Goal: Ask a question

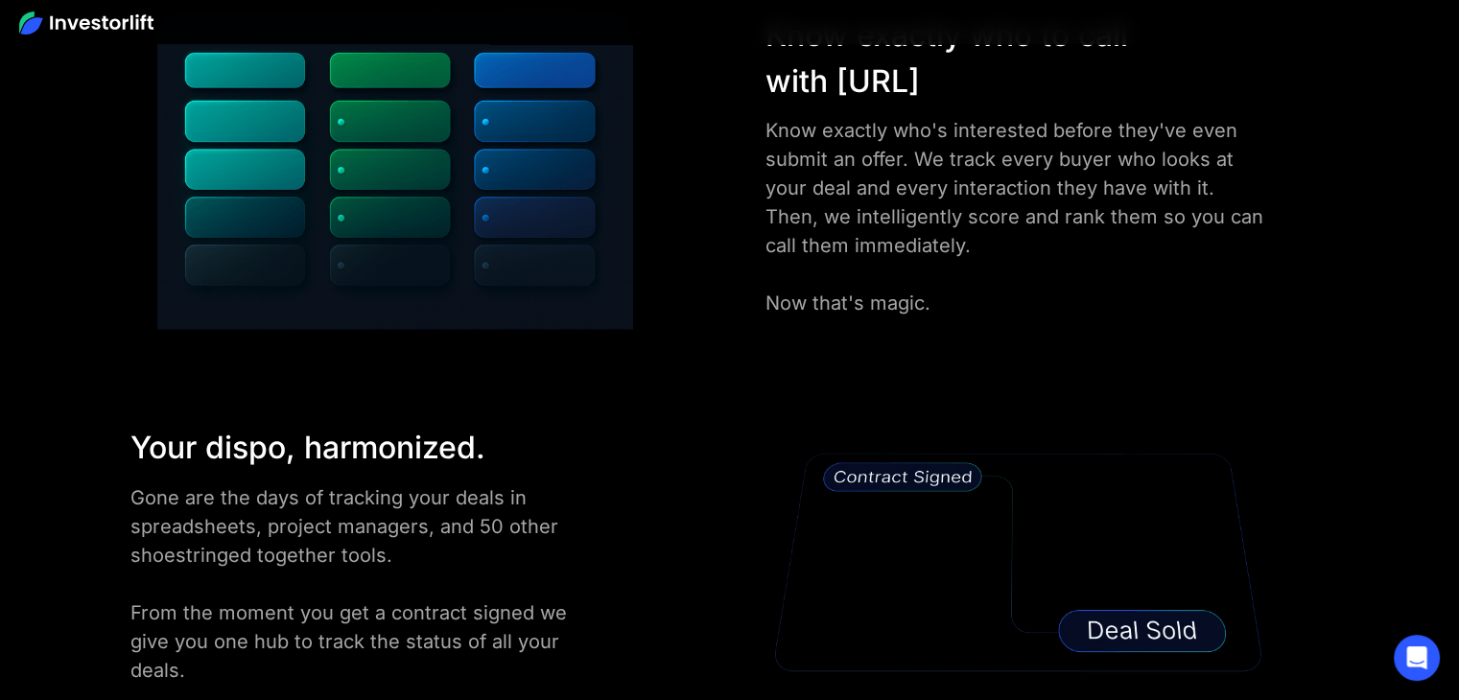
scroll to position [3261, 0]
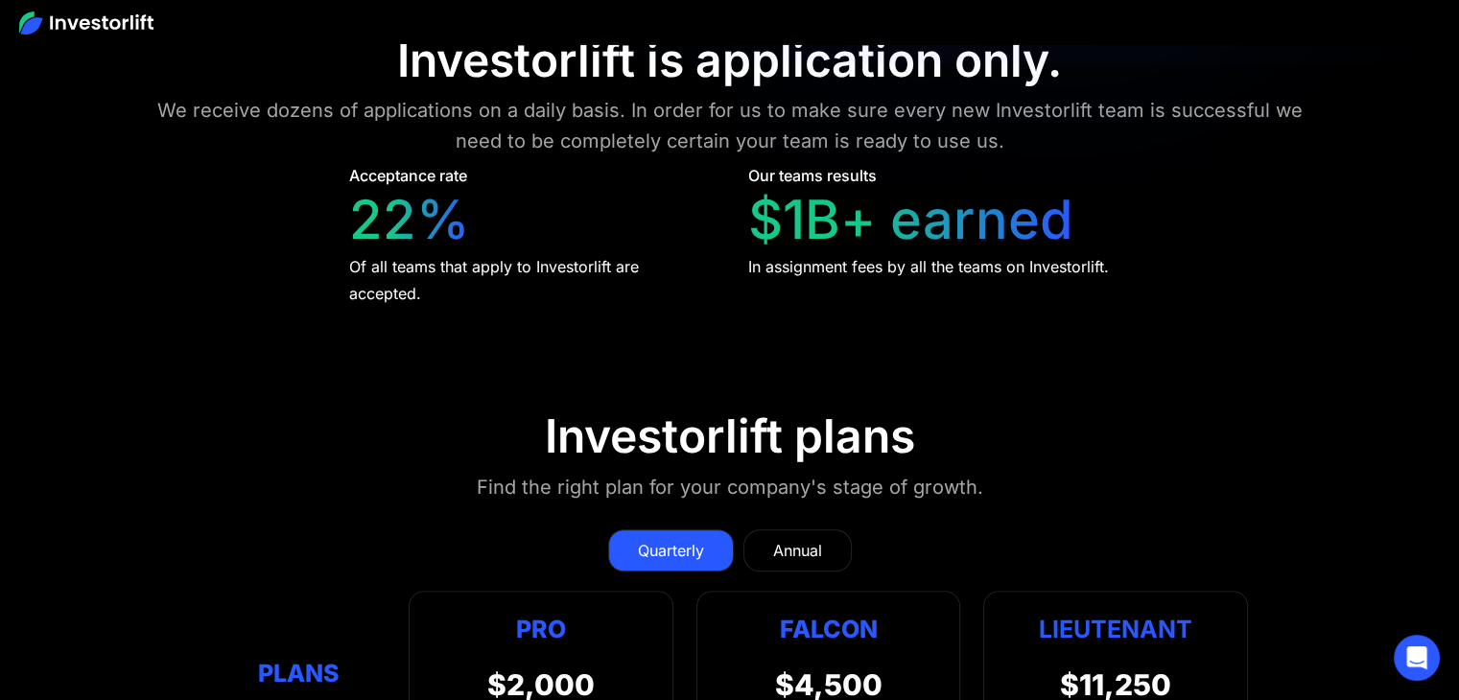
scroll to position [8248, 0]
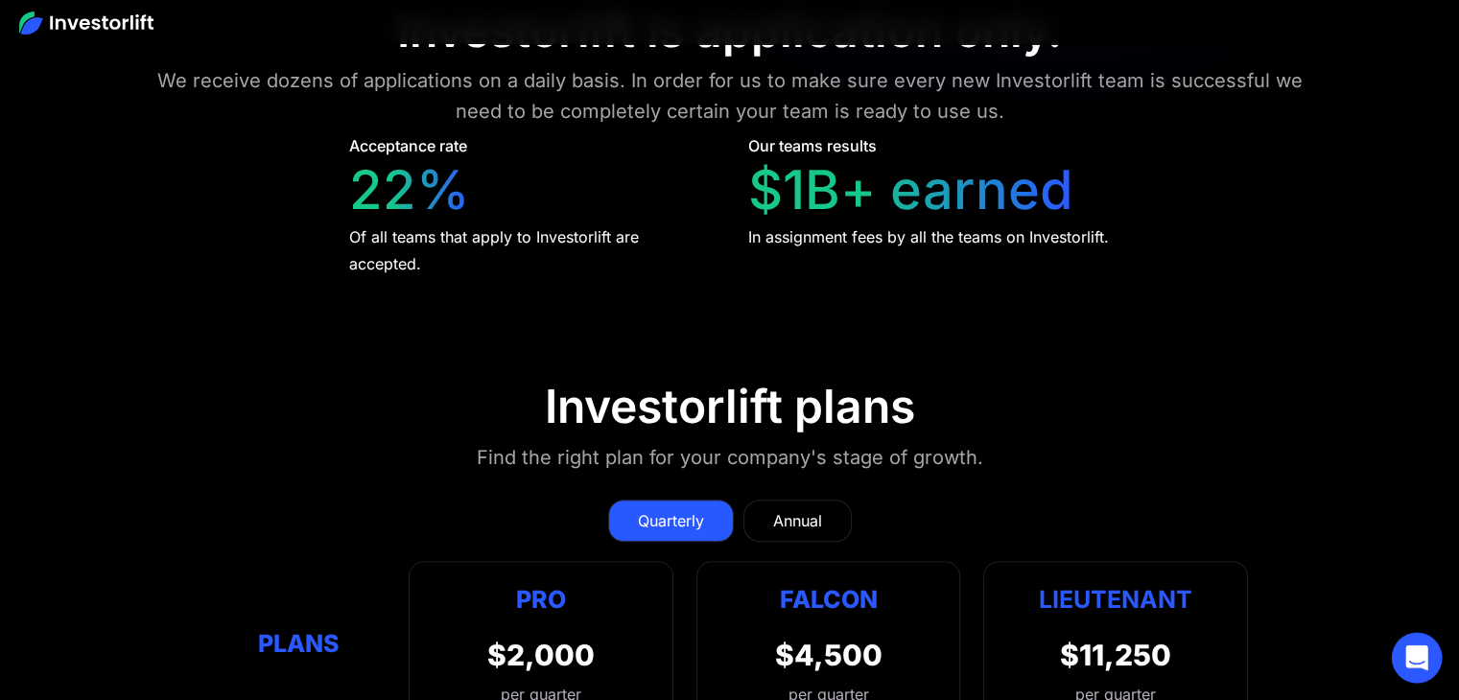
click at [1411, 663] on icon "Open Intercom Messenger" at bounding box center [1416, 657] width 22 height 25
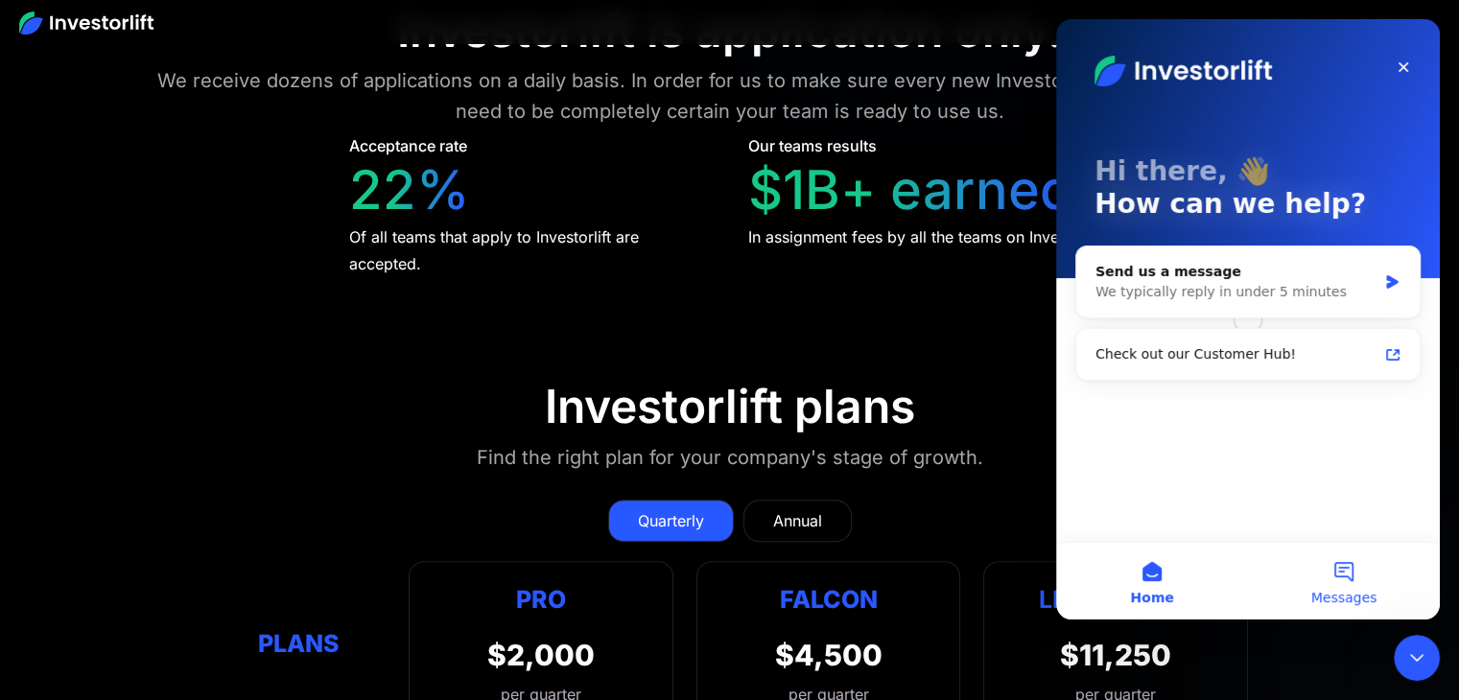
scroll to position [0, 0]
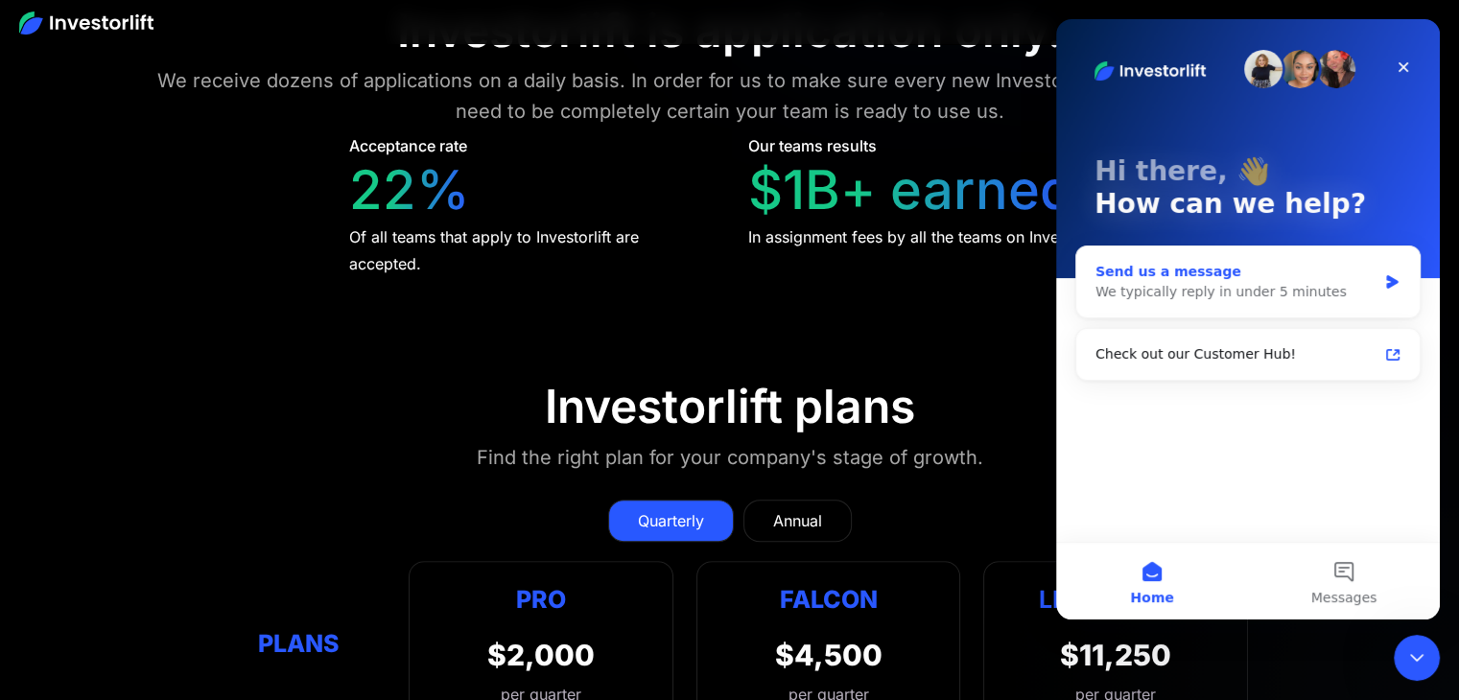
click at [1230, 294] on div "We typically reply in under 5 minutes" at bounding box center [1235, 292] width 281 height 20
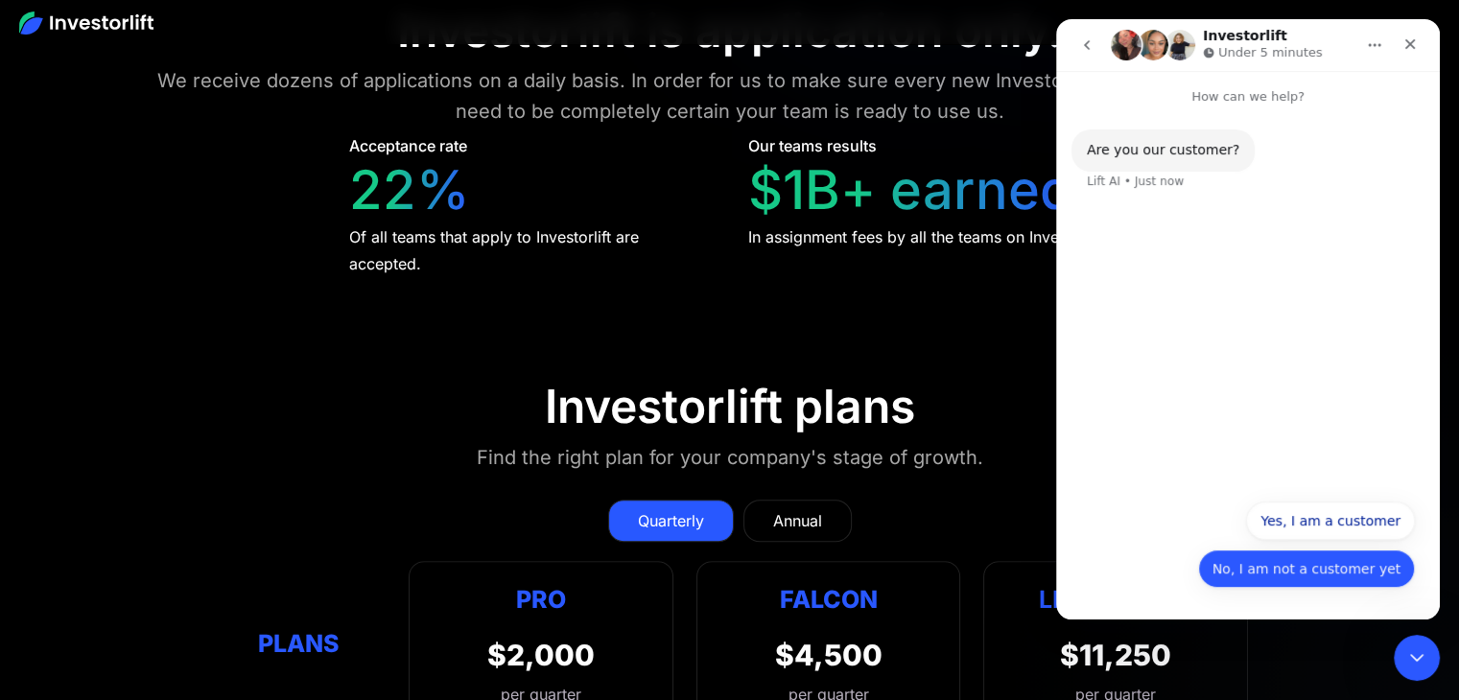
click at [1365, 567] on button "No, I am not a customer yet" at bounding box center [1306, 569] width 217 height 38
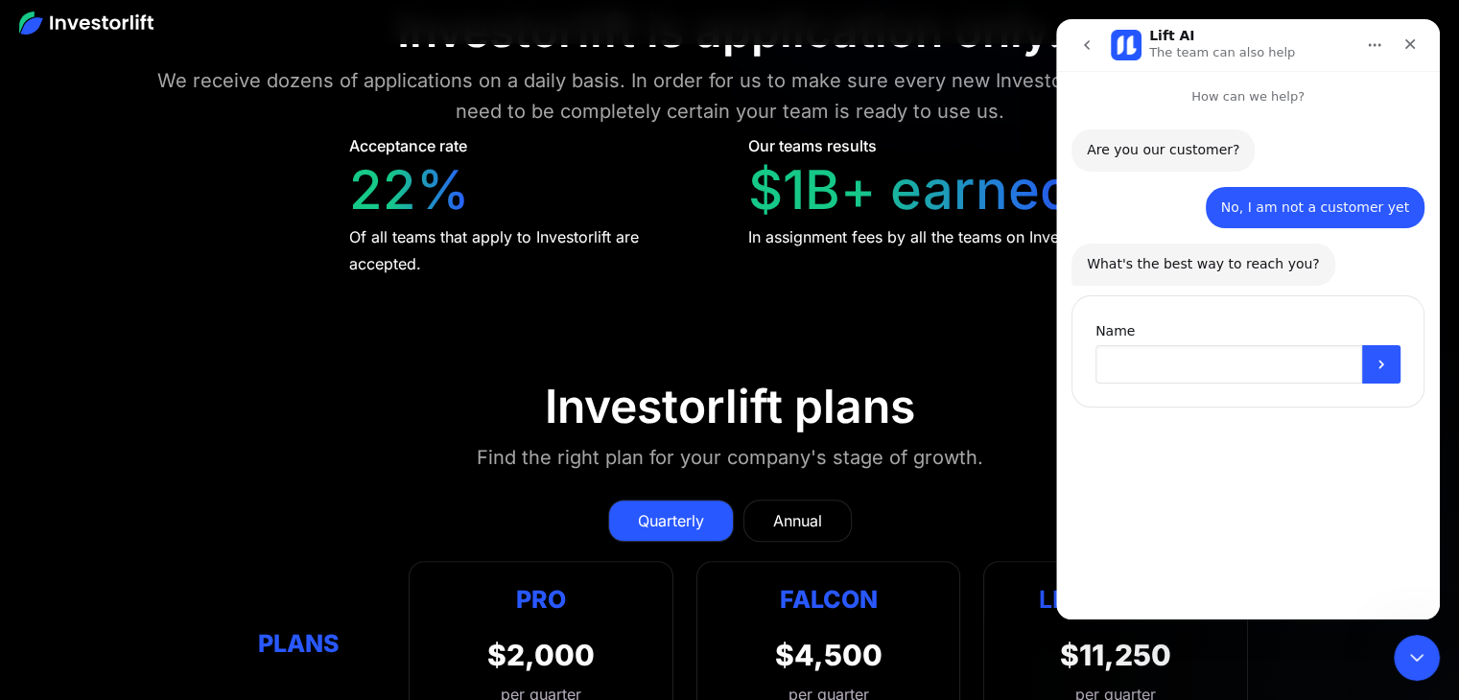
click at [1248, 365] on input "Name" at bounding box center [1228, 364] width 267 height 38
type input "*"
type input "*****"
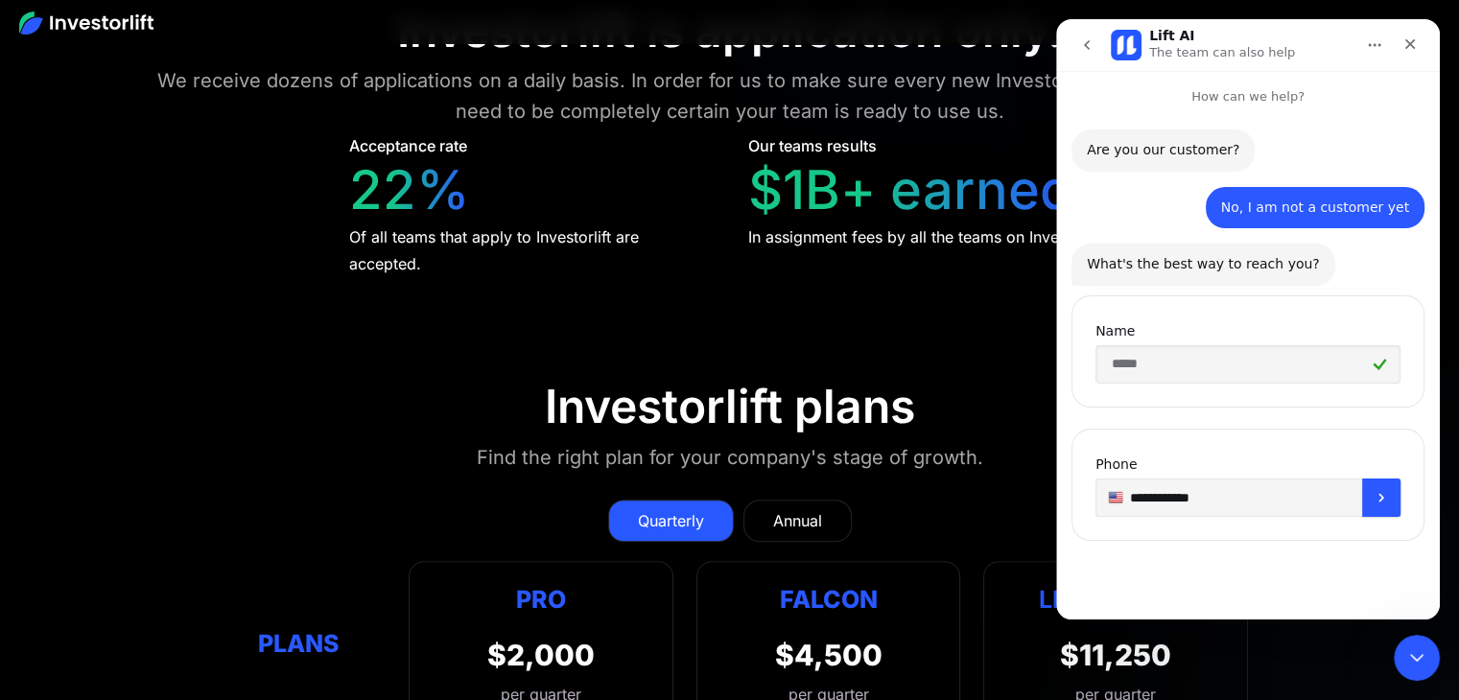
type input "**********"
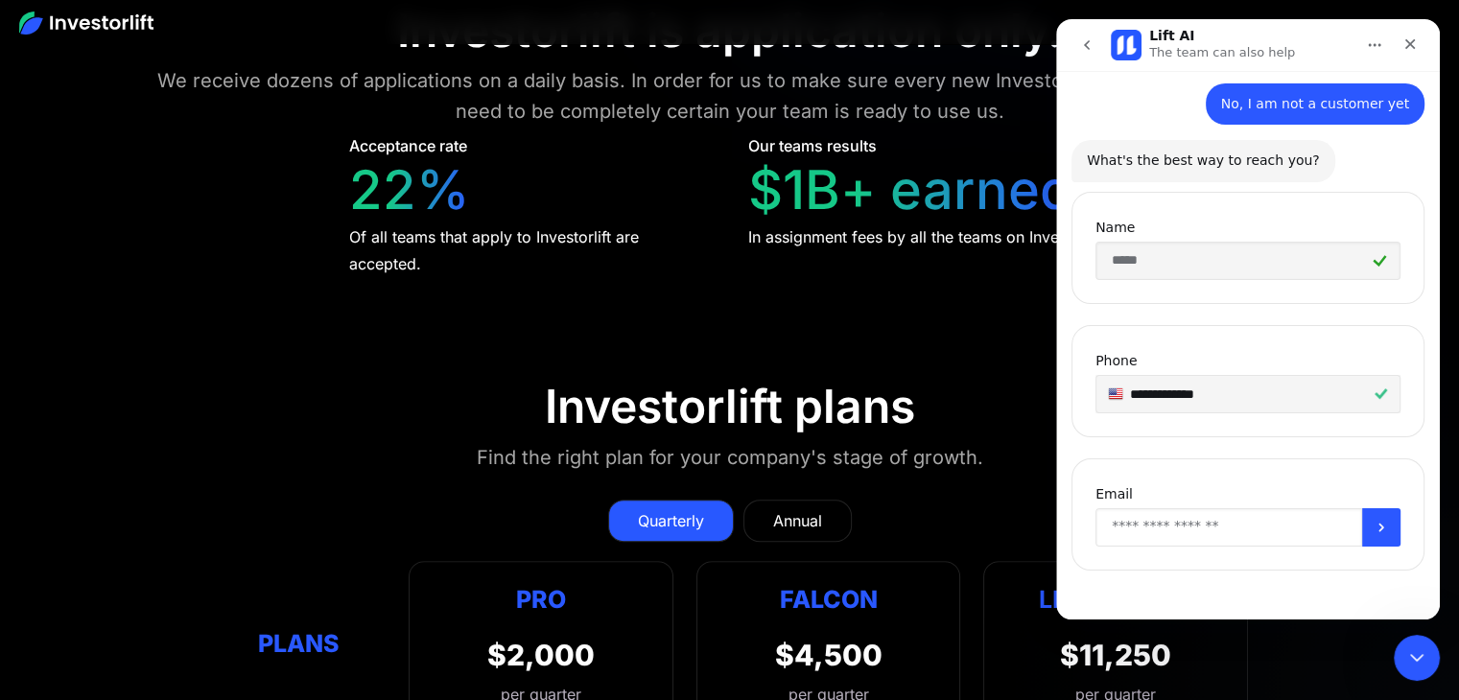
click at [1186, 536] on input "Enter your email" at bounding box center [1228, 527] width 267 height 38
type input "**********"
click at [1381, 533] on button "Submit" at bounding box center [1381, 527] width 38 height 38
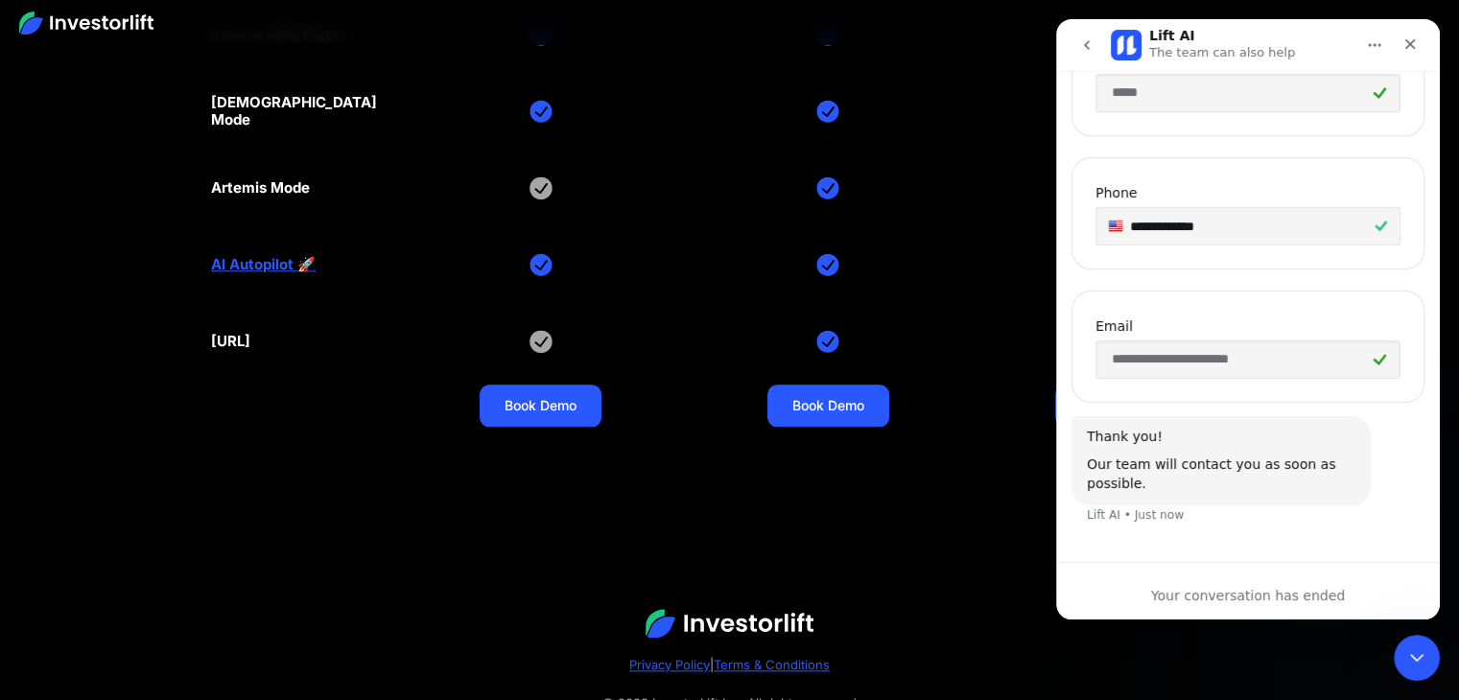
scroll to position [9265, 0]
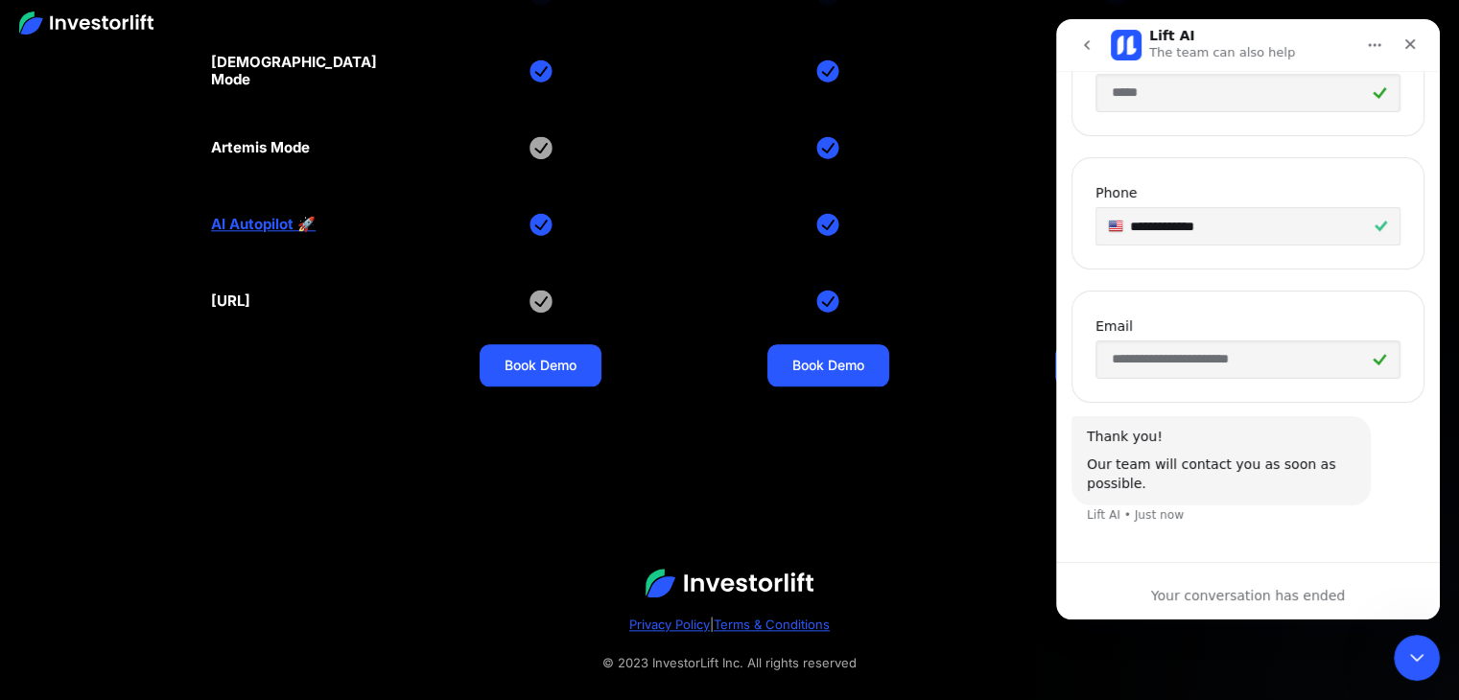
click at [726, 445] on section at bounding box center [729, 454] width 1459 height 19
click at [1396, 46] on div "Close" at bounding box center [1410, 44] width 35 height 35
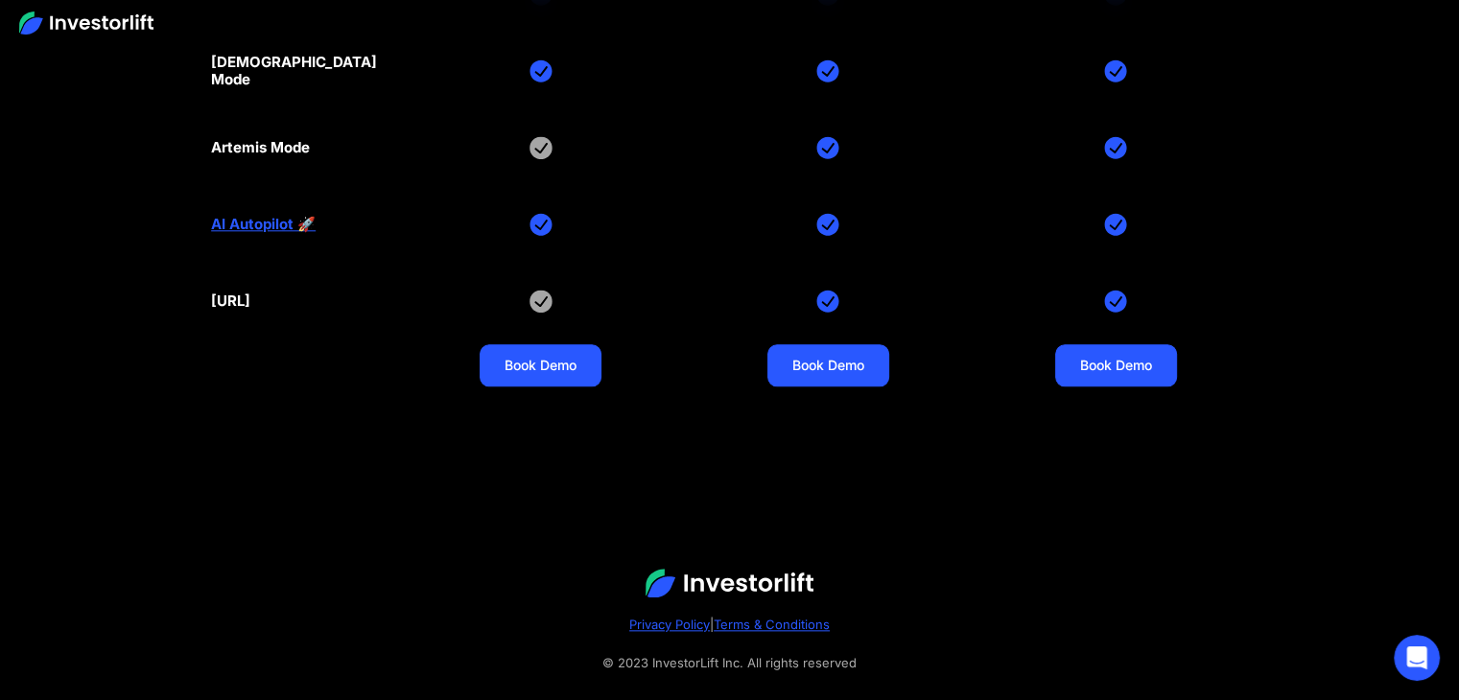
scroll to position [271, 0]
click at [1089, 507] on footer "Privacy Policy | Terms & Conditions © 2023 InvestorLift Inc. All rights reserved" at bounding box center [729, 621] width 1459 height 228
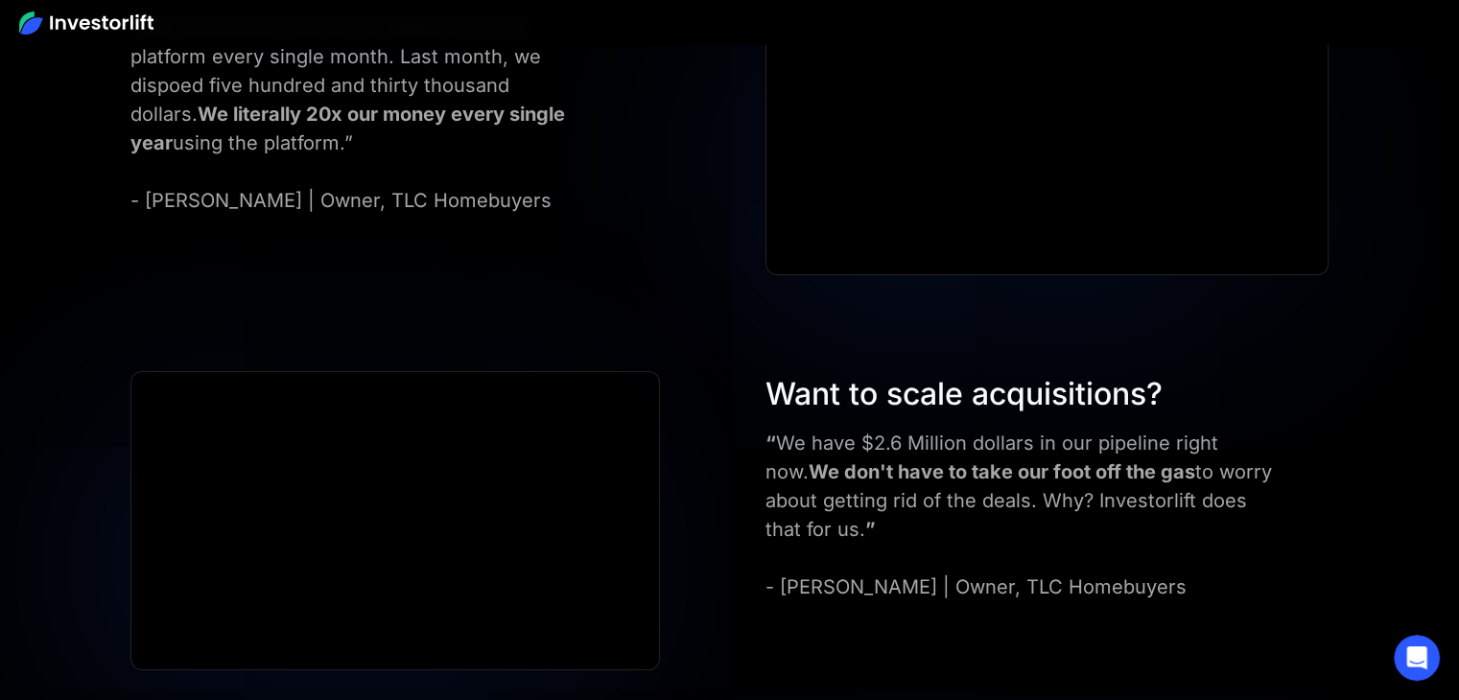
scroll to position [7060, 0]
